Goal: Complete application form

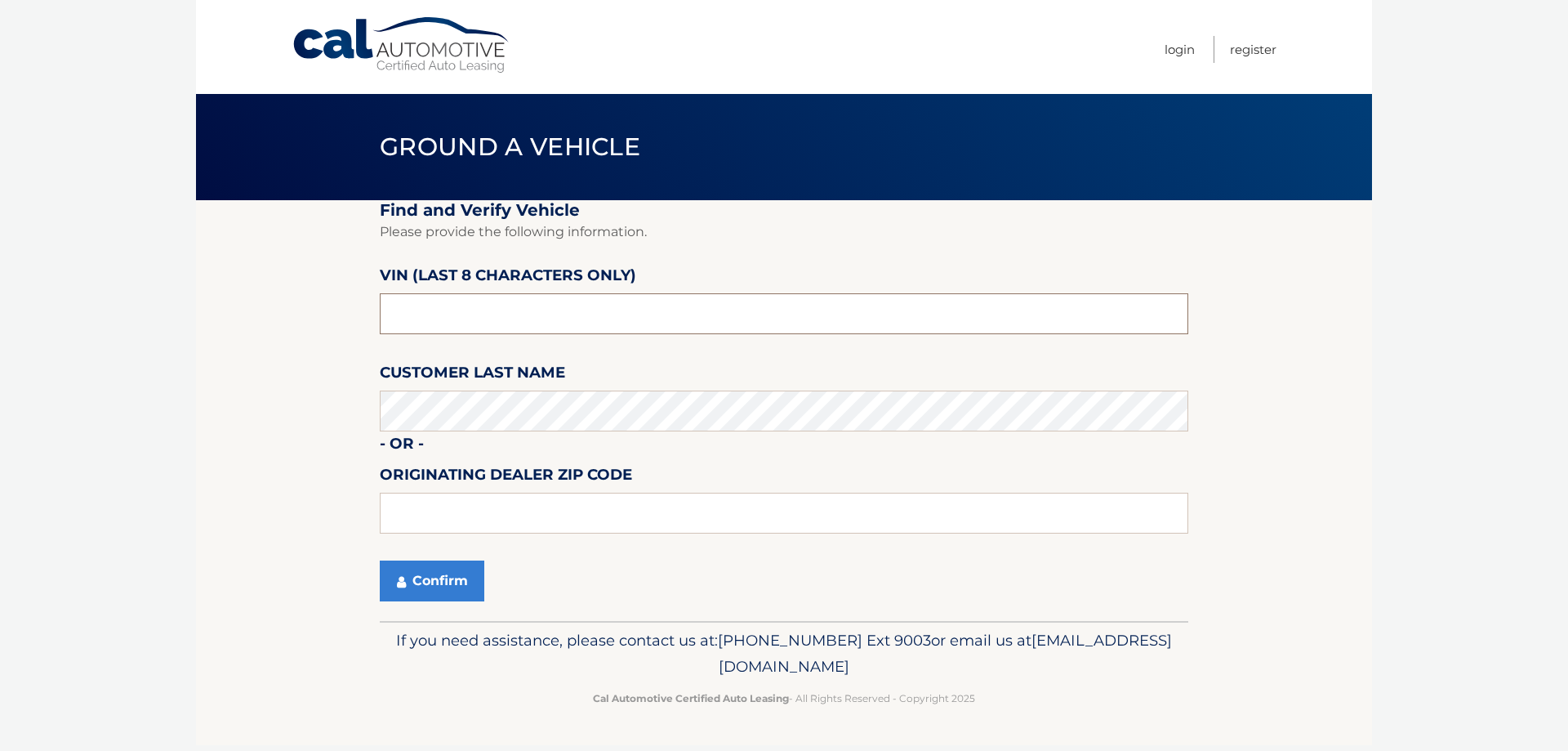
click at [653, 322] on input "text" at bounding box center [784, 314] width 808 height 41
click at [671, 326] on input "text" at bounding box center [784, 314] width 808 height 41
drag, startPoint x: 670, startPoint y: 326, endPoint x: 659, endPoint y: 326, distance: 11.0
click at [667, 326] on input "text" at bounding box center [784, 314] width 808 height 41
drag, startPoint x: 622, startPoint y: 321, endPoint x: 518, endPoint y: 315, distance: 104.2
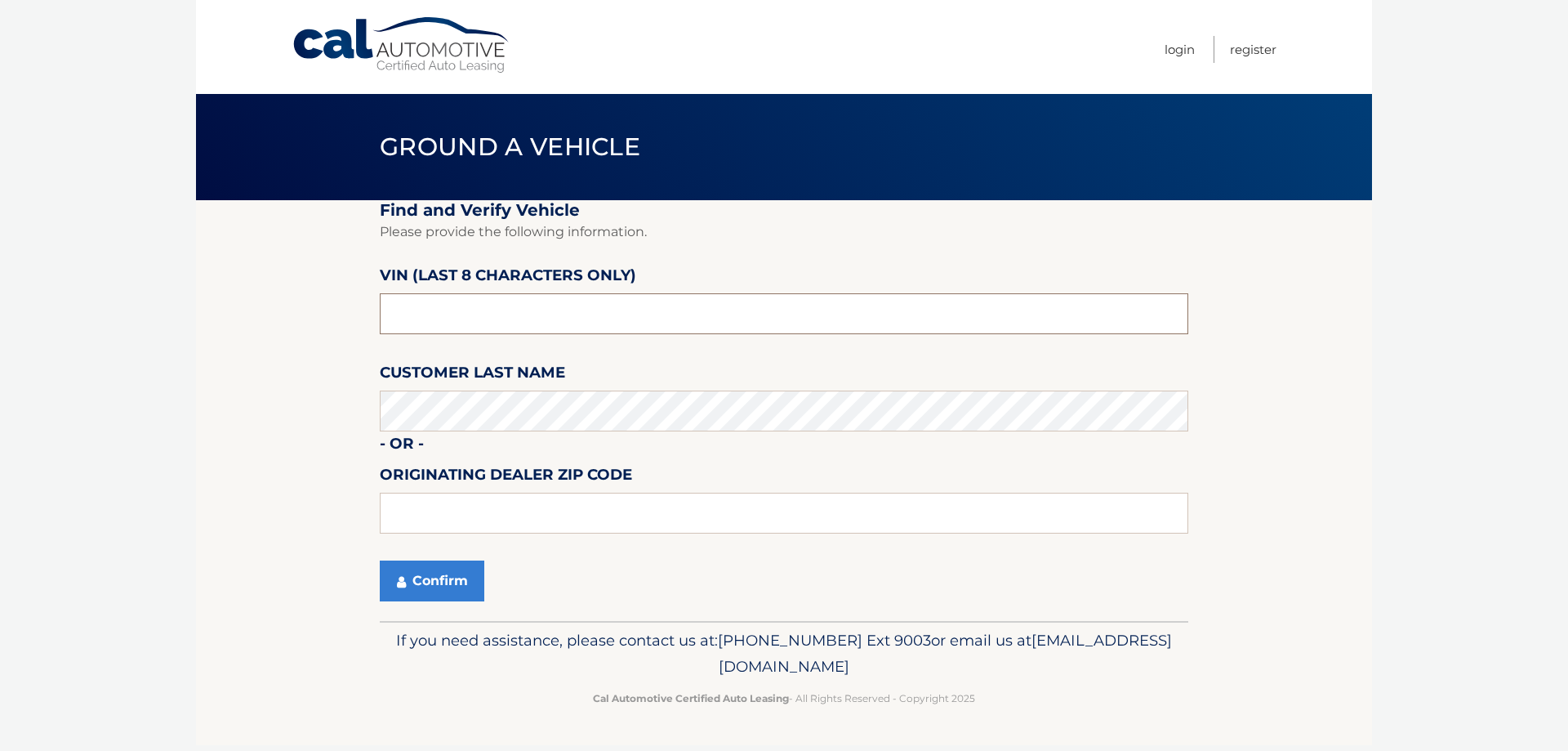
click at [590, 321] on input "text" at bounding box center [784, 314] width 808 height 41
click at [472, 311] on input "text" at bounding box center [784, 314] width 808 height 41
type input "l*******"
click at [435, 522] on input "text" at bounding box center [784, 512] width 808 height 41
type input "11720"
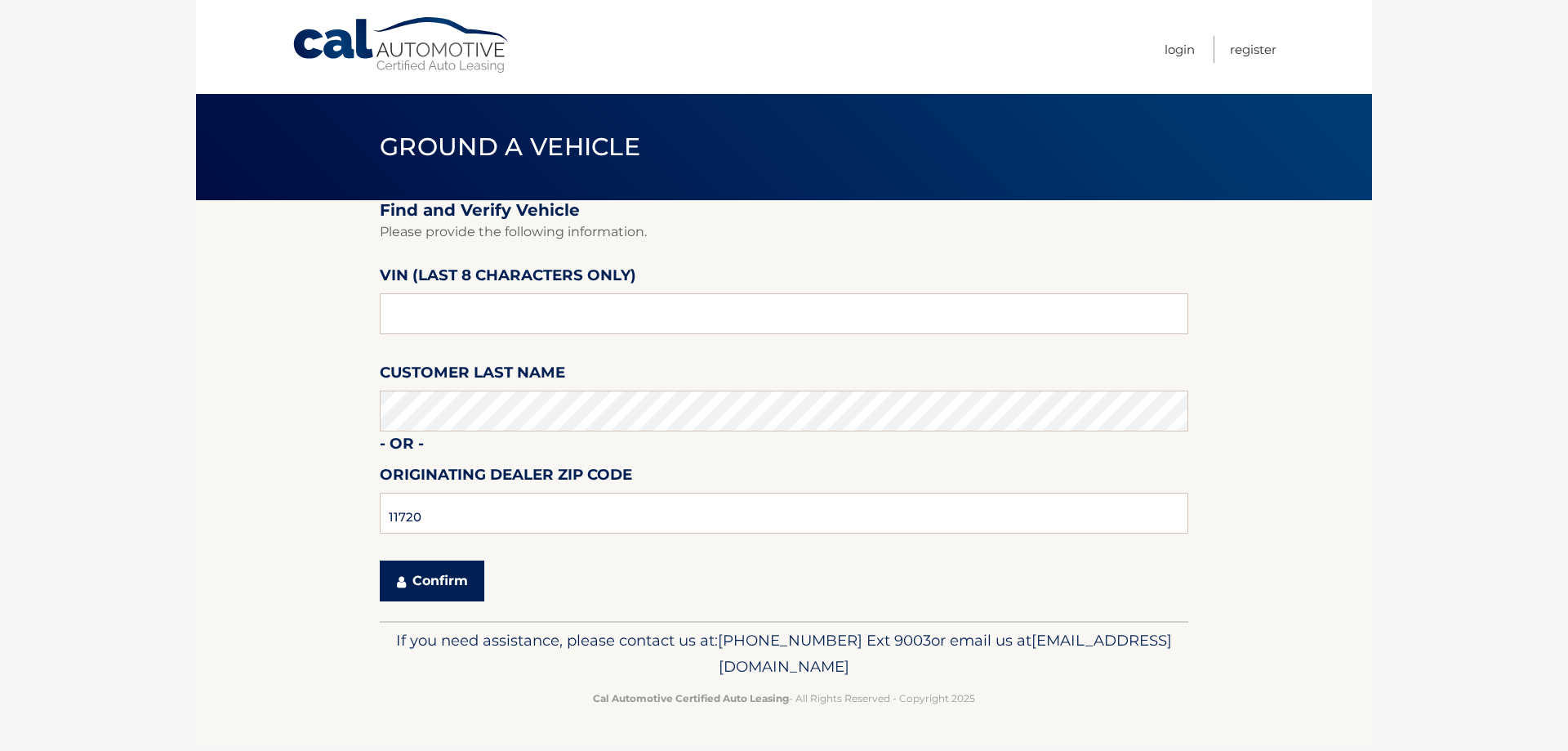
click at [433, 574] on button "Confirm" at bounding box center [431, 580] width 105 height 41
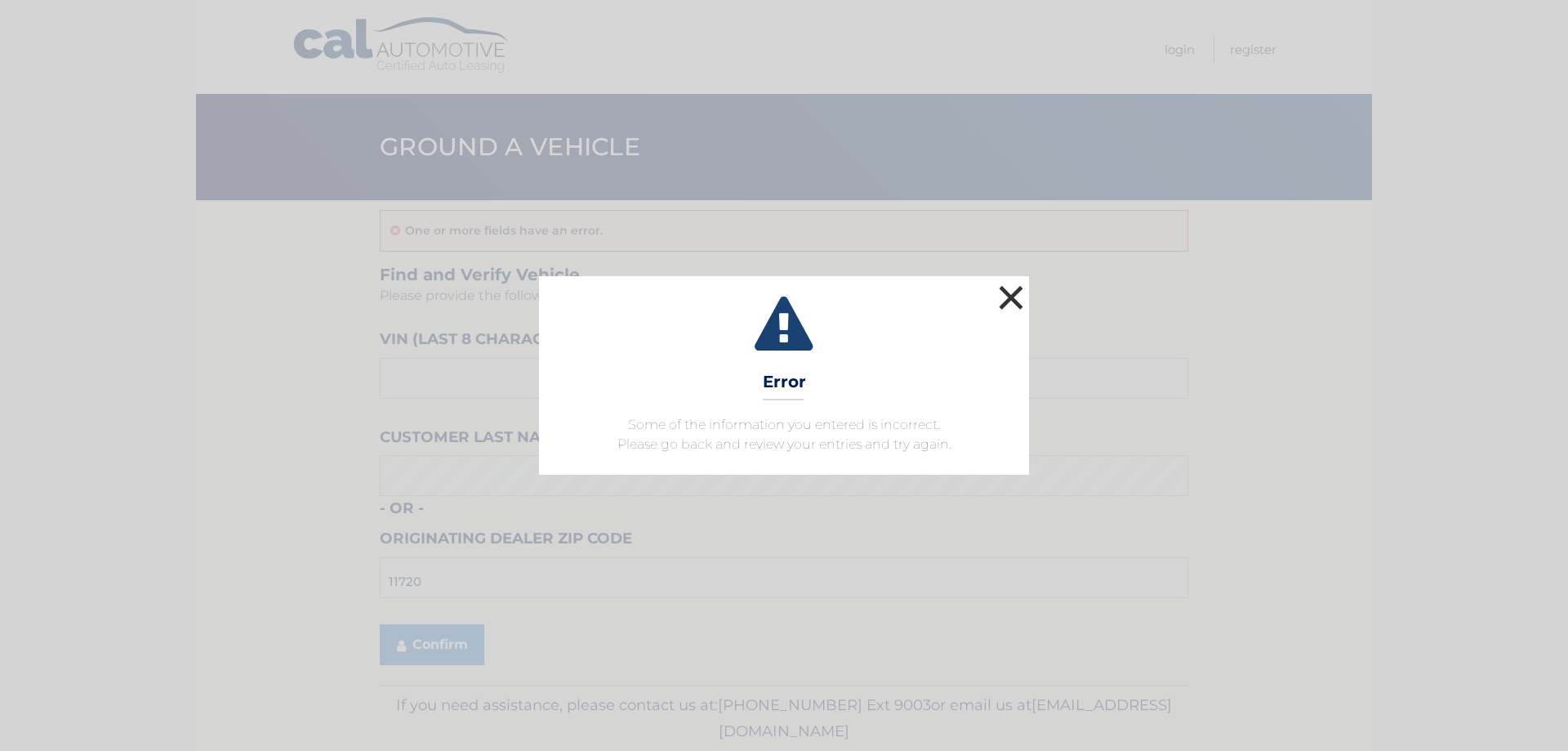
click at [1010, 292] on button "×" at bounding box center [1010, 297] width 33 height 33
